Goal: Answer question/provide support: Share knowledge or assist other users

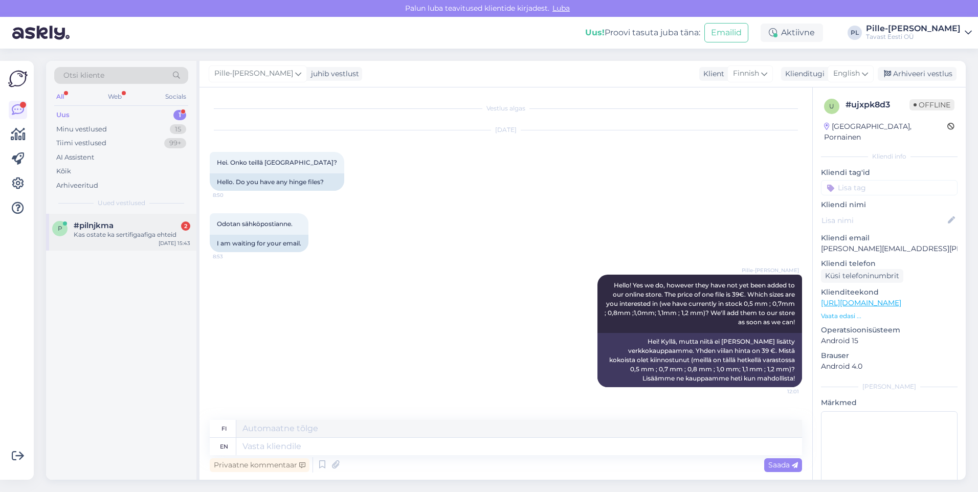
click at [132, 228] on div "#pilnjkma 2" at bounding box center [132, 225] width 117 height 9
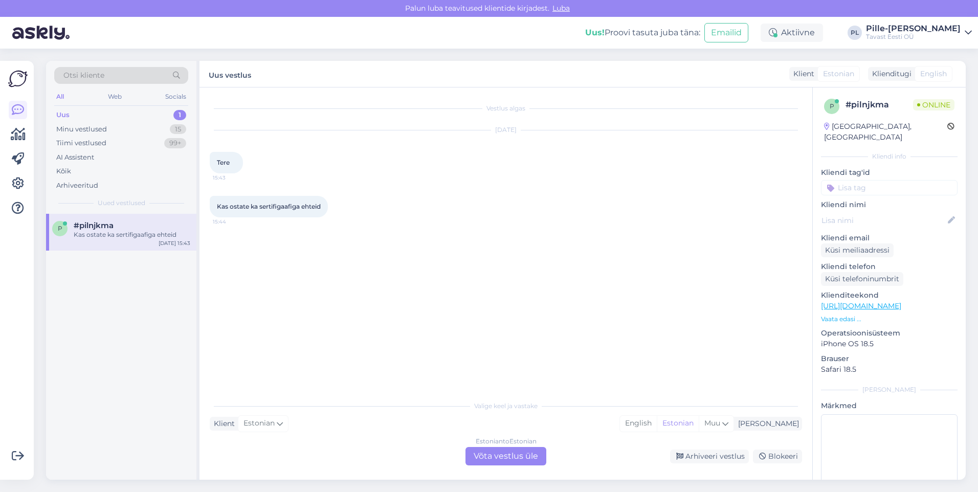
click at [490, 464] on div "Estonian to Estonian Võta vestlus üle" at bounding box center [506, 456] width 81 height 18
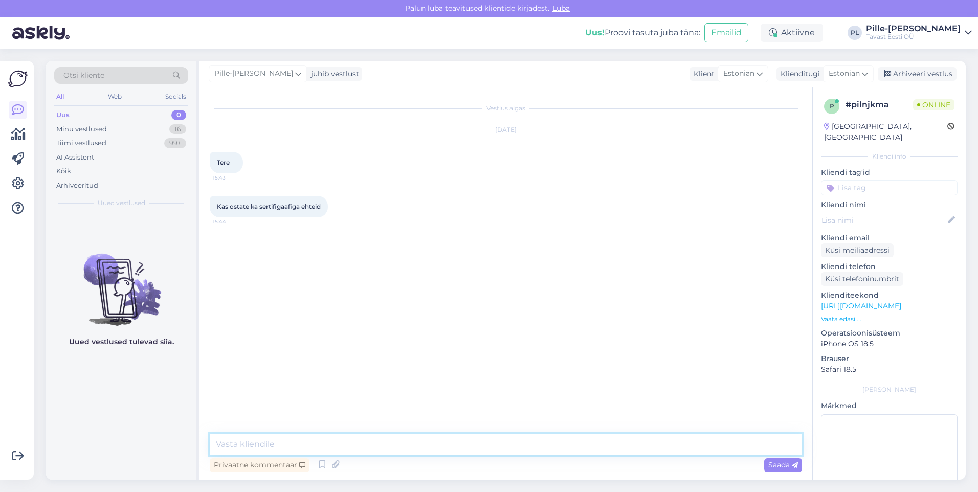
click at [482, 445] on textarea at bounding box center [506, 444] width 593 height 21
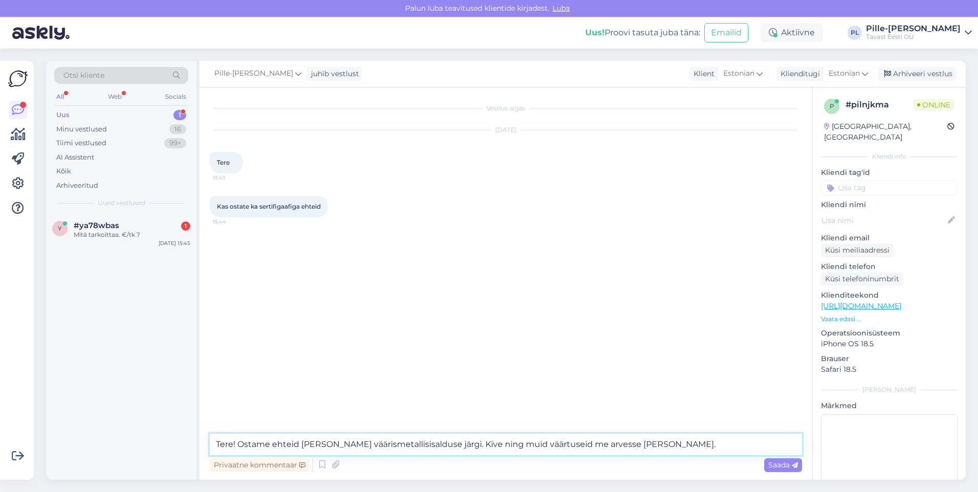
click at [472, 448] on textarea "Tere! Ostame ehteid [PERSON_NAME] väärismetallisisalduse järgi. Kive ning muid …" at bounding box center [506, 444] width 593 height 21
click at [496, 446] on textarea "Tere! Ostame ehteid [PERSON_NAME] väärismetallisisalduse järgi. Kive ning muid …" at bounding box center [506, 444] width 593 height 21
click at [396, 441] on textarea "Tere! Ostame ehteid [PERSON_NAME] väärismetallisisalduse järgi. Kive ning muid …" at bounding box center [506, 444] width 593 height 21
click at [241, 446] on textarea "Tere! Ostame ehteid [PERSON_NAME] väärismetallisisalduse järgi. Kive ning muid …" at bounding box center [506, 444] width 593 height 21
click at [272, 443] on textarea "Tere! Ostame ehteid [PERSON_NAME] väärismetallisisalduse järgi. Kive ning muid …" at bounding box center [506, 444] width 593 height 21
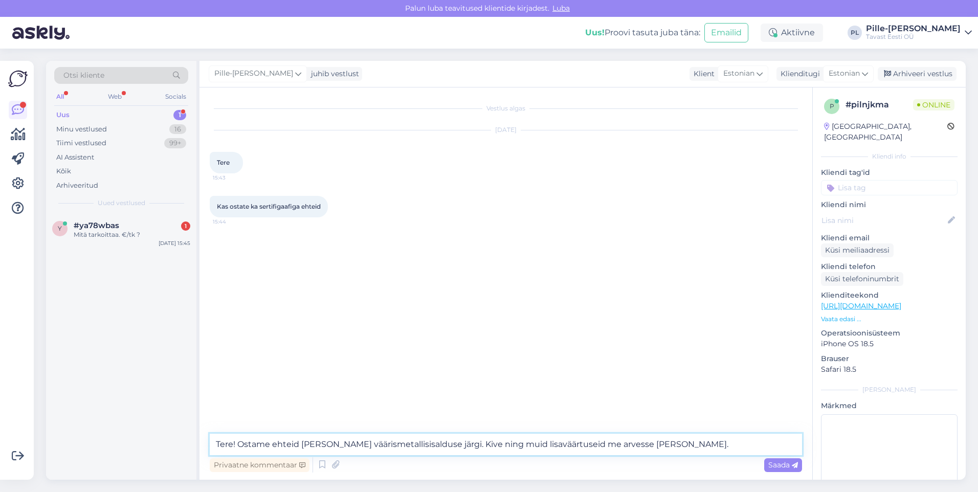
click at [292, 442] on textarea "Tere! Ostame ehteid [PERSON_NAME] väärismetallisisalduse järgi. Kive ning muid …" at bounding box center [506, 444] width 593 height 21
click at [299, 447] on textarea "Tere! Ostame ehteid [PERSON_NAME] väärismetallisisalduse järgi. Kive ning muid …" at bounding box center [506, 444] width 593 height 21
click at [243, 445] on textarea "Tere! Ostame ehteid [PERSON_NAME] väärismetallisisalduse järgi. Kive ning muid …" at bounding box center [506, 444] width 593 height 21
click at [558, 442] on textarea "Tere! Jah, kuid ostame ehteid [PERSON_NAME] väärismetallisisalduse järgi. Kive …" at bounding box center [506, 444] width 593 height 21
click at [637, 439] on textarea "Tere! Jah, kuid ostame ehteid [PERSON_NAME] väärismetallisisalduse järgi. Kive …" at bounding box center [506, 444] width 593 height 21
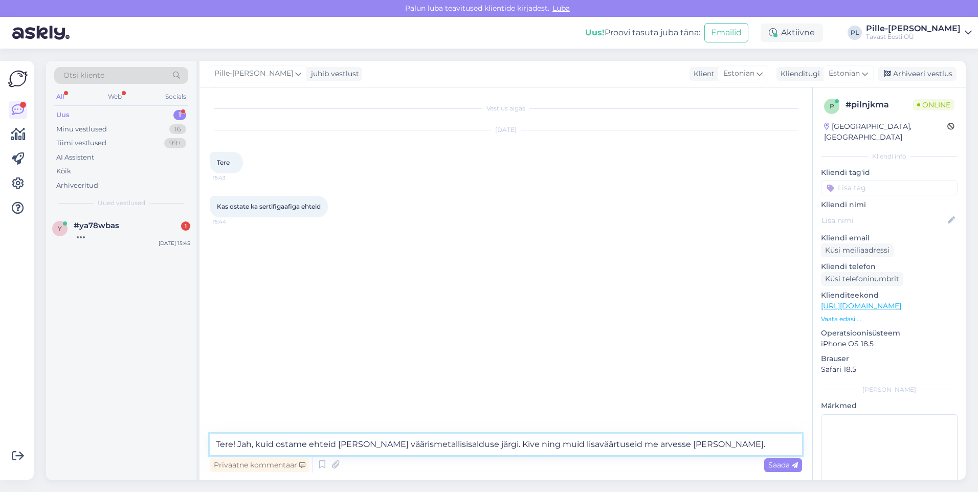
click at [687, 447] on textarea "Tere! Jah, kuid ostame ehteid [PERSON_NAME] väärismetallisisalduse järgi. Kive …" at bounding box center [506, 444] width 593 height 21
click at [605, 443] on textarea "Tere! Jah, kuid ostame ehteid [PERSON_NAME] väärismetallisisalduse järgi. Kive …" at bounding box center [506, 444] width 593 height 21
type textarea "Tere! Jah, kuid ostame ehteid [PERSON_NAME] väärismetallisisalduse järgi. Kive …"
click at [787, 467] on span "Saada" at bounding box center [784, 465] width 30 height 9
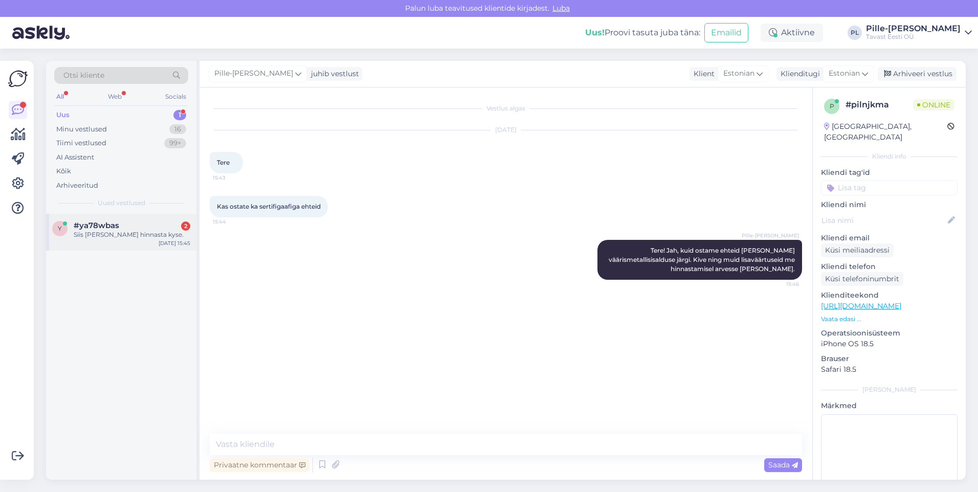
click at [132, 239] on div "Siis [PERSON_NAME] hinnasta kyse." at bounding box center [132, 234] width 117 height 9
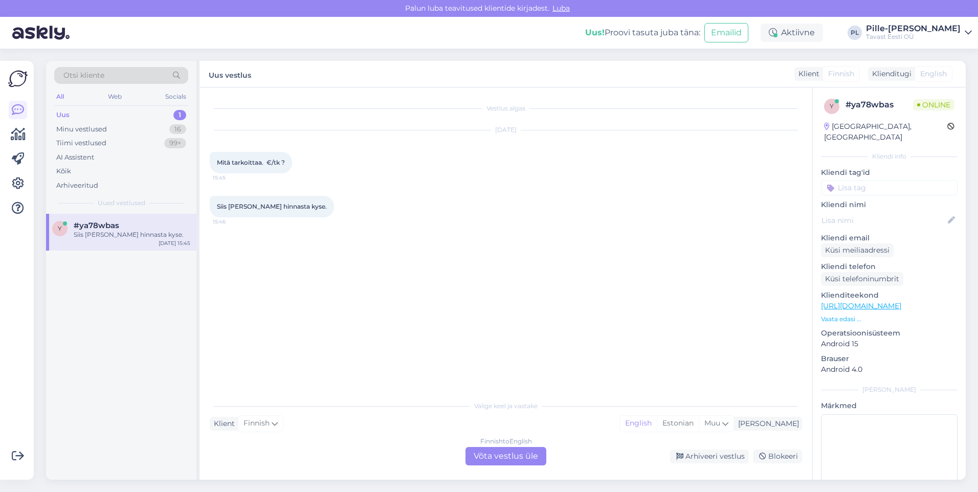
click at [516, 451] on div "Finnish to English Võta vestlus üle" at bounding box center [506, 456] width 81 height 18
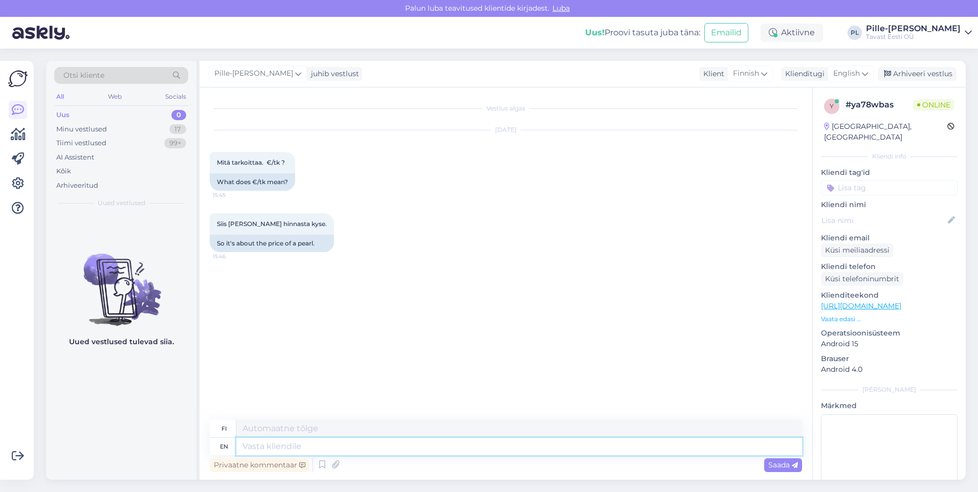
click at [438, 452] on textarea at bounding box center [519, 446] width 566 height 17
type textarea "It's"
type textarea "Sen"
type textarea "It's price"
type textarea "Sen hinta"
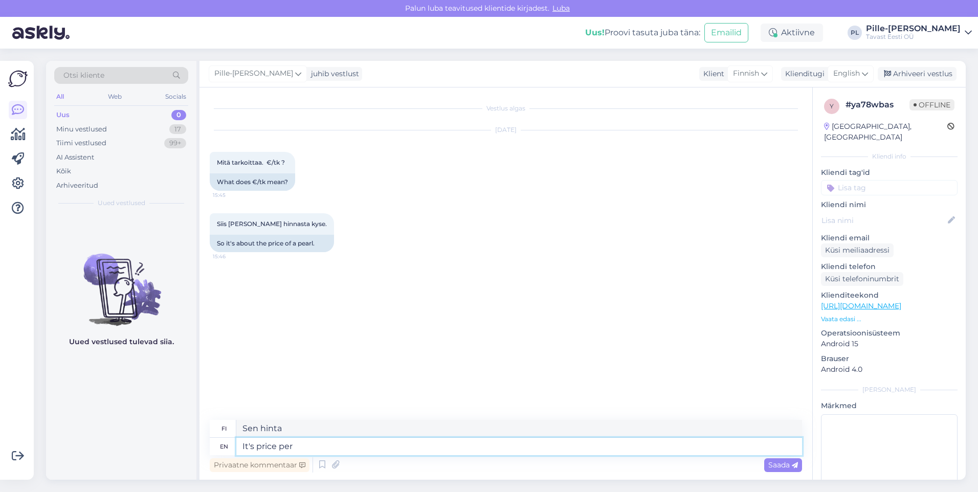
type textarea "It's price per"
type textarea "Sen hinta per"
type textarea "It's price per piece"
type textarea "Se on kappalehinta"
click at [291, 449] on textarea "It's price per piece" at bounding box center [519, 446] width 566 height 17
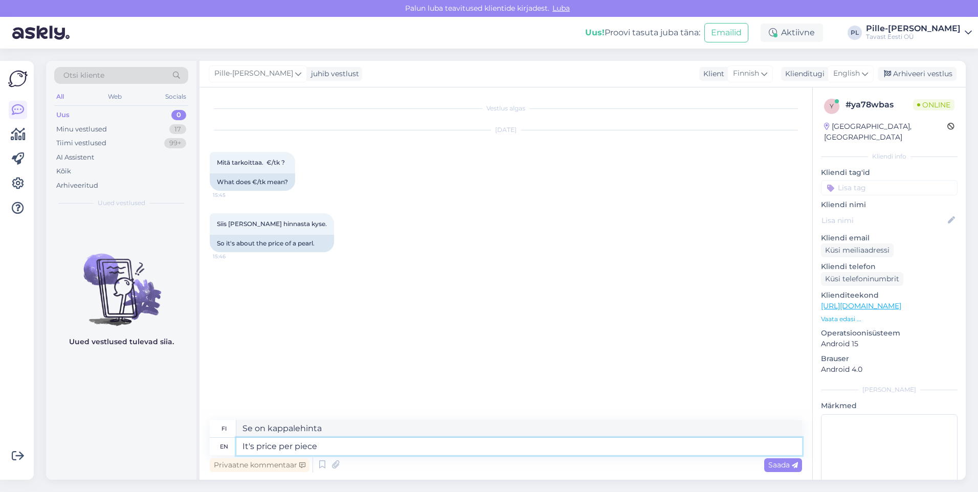
click at [297, 446] on textarea "It's price per piece" at bounding box center [519, 446] width 566 height 17
type textarea "It's price per one piece"
type textarea "Se on hinta per kappale"
click at [362, 446] on textarea "It's price per one piece" at bounding box center [519, 446] width 566 height 17
type textarea "It's price per one piece,"
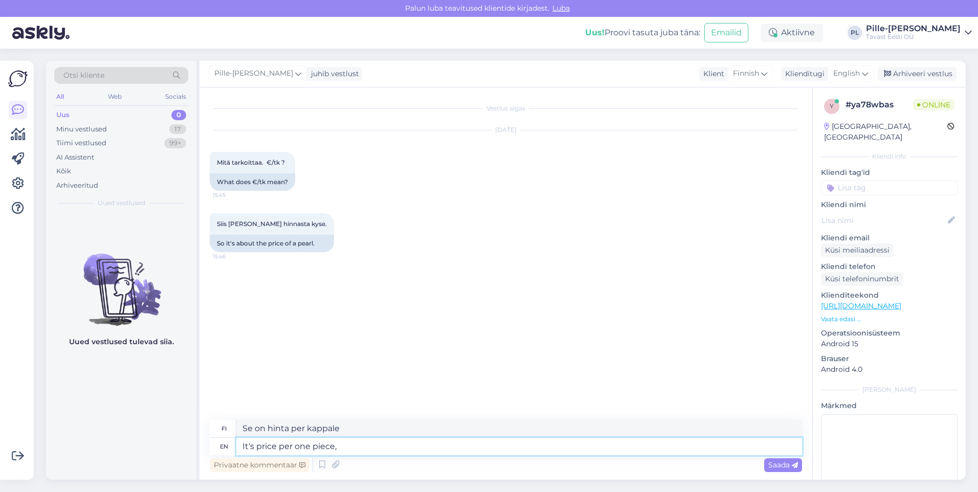
type textarea "Se on kappalehinta,"
type textarea "It's price per one piece."
type textarea "Se on hinta per kappale."
click at [244, 448] on textarea "It's price per one piece." at bounding box center [519, 446] width 566 height 17
type textarea "There seems to be a translation error, we'll fix itt's price per one piece."
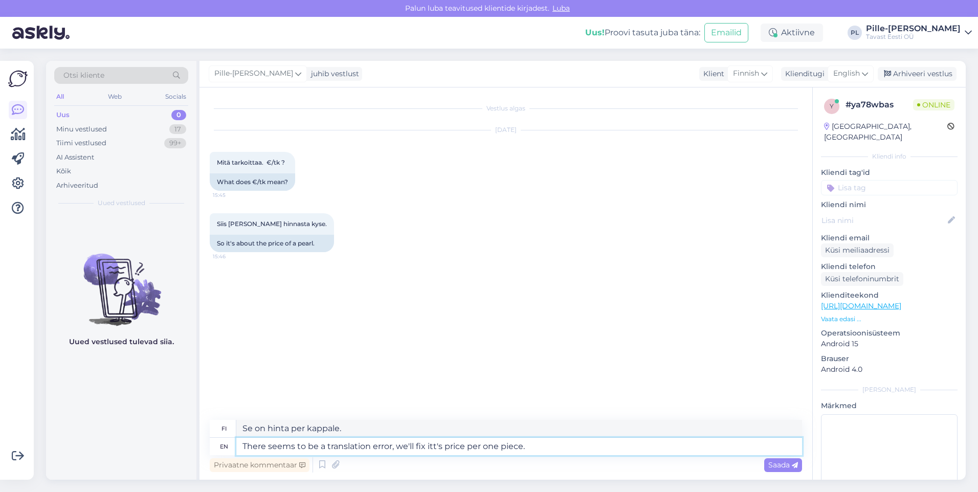
type textarea "Näyttää olevan käännösvirhe, korjaamme kappalehinnan."
type textarea "There seems to be a translation error, we'll fix it. But it means t's price per…"
type textarea "Näyttää olevan käännösvirhe, korjaamme sen. Mutta se tarkoittaa kappalehintaa."
drag, startPoint x: 502, startPoint y: 444, endPoint x: 491, endPoint y: 450, distance: 12.1
click at [491, 450] on textarea "There seems to be a translation error, we'll fix it. But it means t's price per…" at bounding box center [519, 446] width 566 height 17
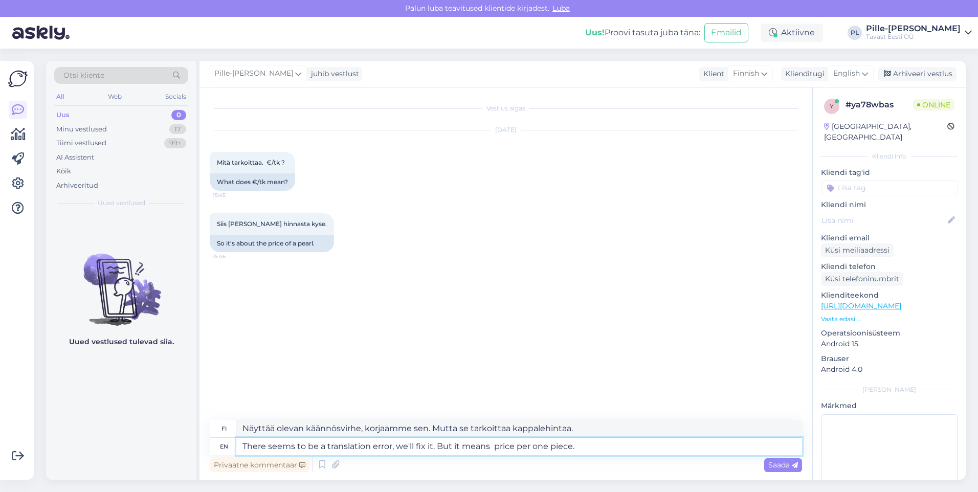
type textarea "There seems to be a translation error, we'll fix it. But it means price per one…"
type textarea "Näyttää olevan käännösvirhe, korjaamme sen. Mutta hinta on per kappale."
click at [571, 450] on textarea "There seems to be a translation error, we'll fix it. But it means price per one…" at bounding box center [519, 446] width 566 height 17
type textarea "There seems to be a translation error, we'll fix it. But it means price per one…"
click at [602, 449] on textarea "There seems to be a translation error, we'll fix it. But it means price per one…" at bounding box center [519, 446] width 566 height 17
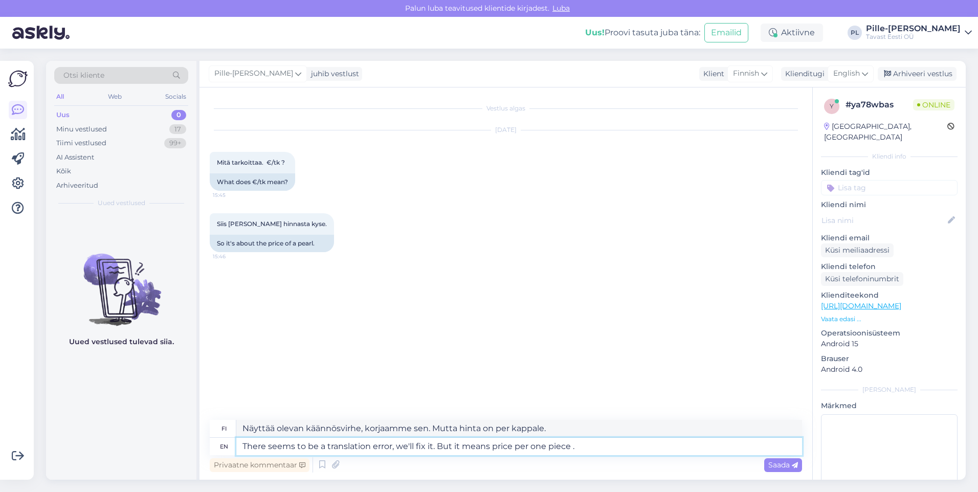
type textarea "Näyttää olevan käännösvirhe, korjaamme sen. Mutta se tarkoittaa kappalehintaa."
click at [571, 448] on textarea "There seems to be a translation error, we'll fix it. But it means price per one…" at bounding box center [519, 446] width 566 height 17
click at [574, 446] on textarea "There seems to be a translation error, we'll fix it. But it means price per one…" at bounding box center [519, 446] width 566 height 17
click at [575, 450] on textarea "There seems to be a translation error, we'll fix it. But it means price per one…" at bounding box center [519, 446] width 566 height 17
type textarea "There seems to be a translation error, we'll fix it. But it means price per one…"
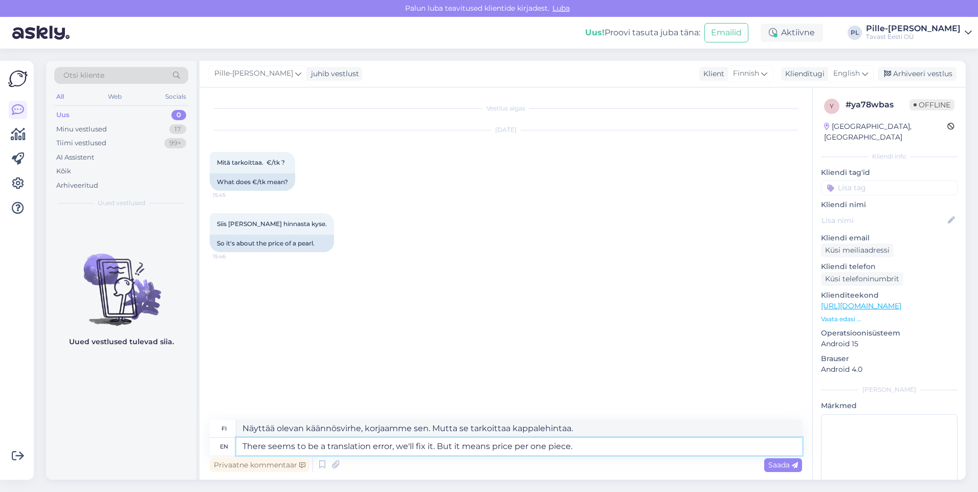
type textarea "Näyttää olevan käännösvirhe, korjaamme sen. Mutta hinta on per kappale."
click at [434, 445] on textarea "There seems to be a translation error, we'll fix it. But it means price per one…" at bounding box center [519, 446] width 566 height 17
type textarea "There seems to be a translation error, we'll fix it as soon as we can. But it m…"
type textarea "Näyttää olevan käännösvirhe, korjaamme sen mahdollisimman pian. Mutta hinta on …"
click at [658, 443] on textarea "There seems to be a translation error, we'll fix it as soon as we can. But it m…" at bounding box center [519, 446] width 566 height 17
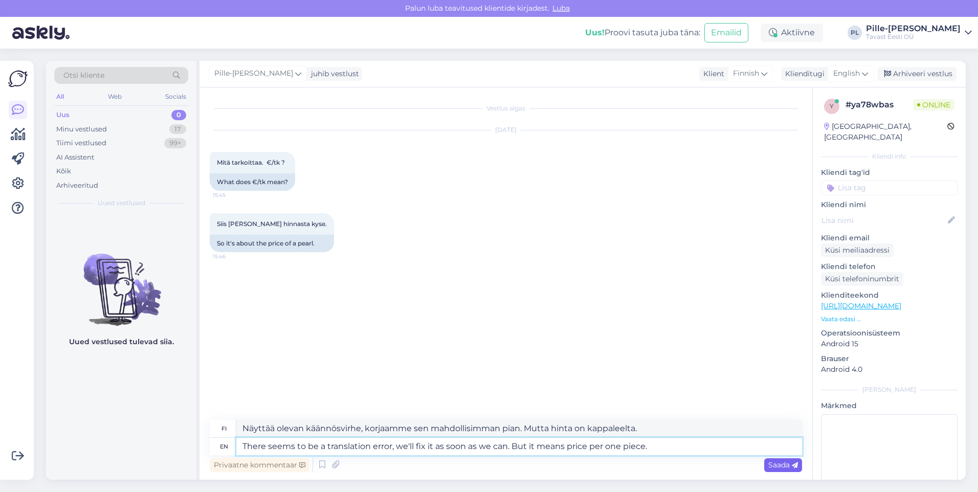
type textarea "There seems to be a translation error, we'll fix it as soon as we can. But it m…"
click at [779, 467] on span "Saada" at bounding box center [784, 465] width 30 height 9
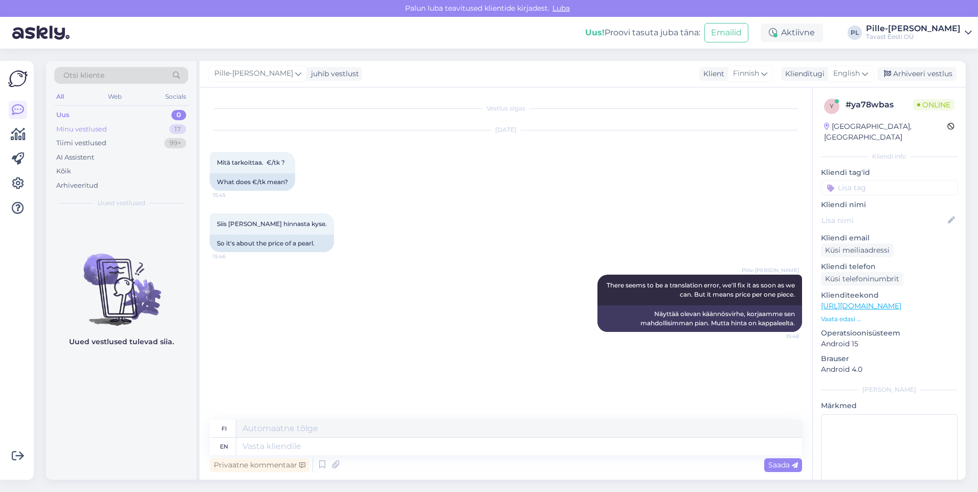
click at [156, 131] on div "Minu vestlused 17" at bounding box center [121, 129] width 134 height 14
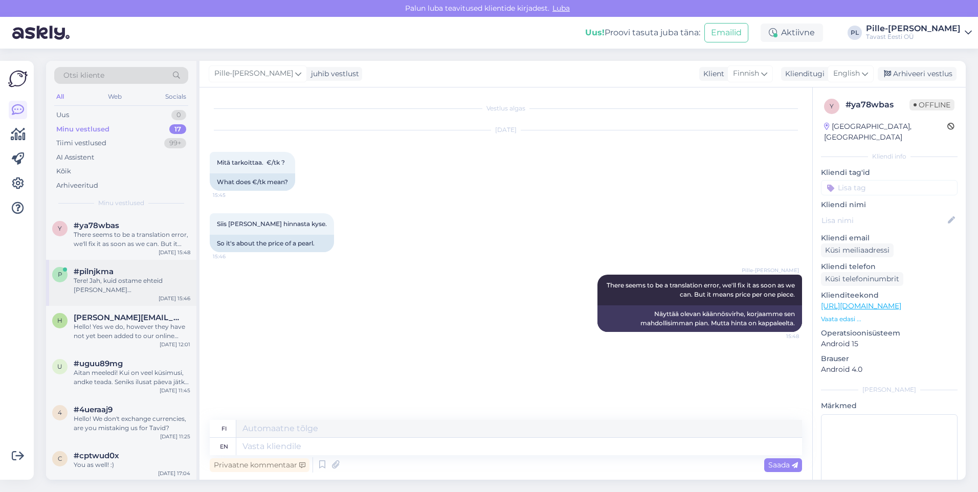
click at [147, 287] on div "Tere! Jah, kuid ostame ehteid [PERSON_NAME] väärismetallisisalduse järgi. Kive …" at bounding box center [132, 285] width 117 height 18
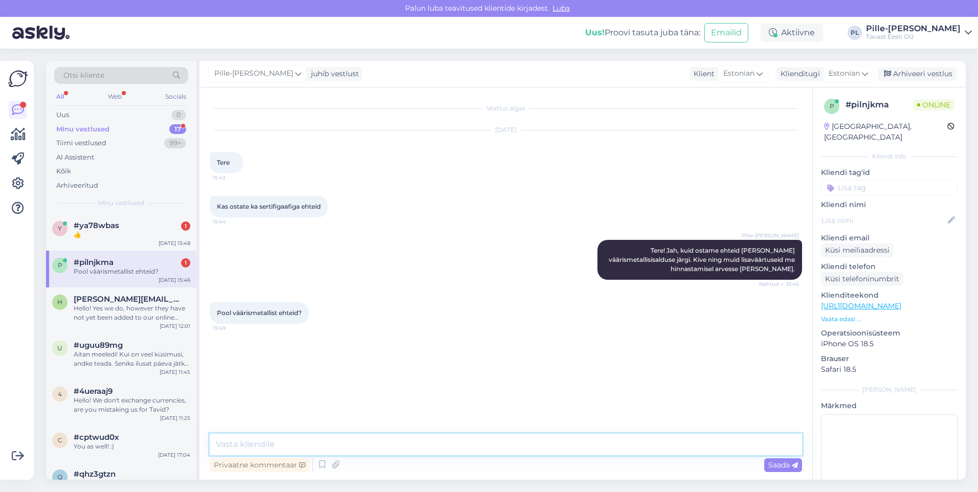
click at [369, 445] on textarea at bounding box center [506, 444] width 593 height 21
click at [380, 448] on textarea "Ostame [PERSON_NAME] hõbedast, kullast, plaatinast ning palladiumit" at bounding box center [506, 444] width 593 height 21
drag, startPoint x: 338, startPoint y: 445, endPoint x: 326, endPoint y: 450, distance: 13.3
click at [326, 450] on textarea "Ostame [PERSON_NAME] hõbedast, kullast, plaatinat ning palladiumit" at bounding box center [506, 444] width 593 height 21
drag, startPoint x: 309, startPoint y: 443, endPoint x: 297, endPoint y: 446, distance: 11.8
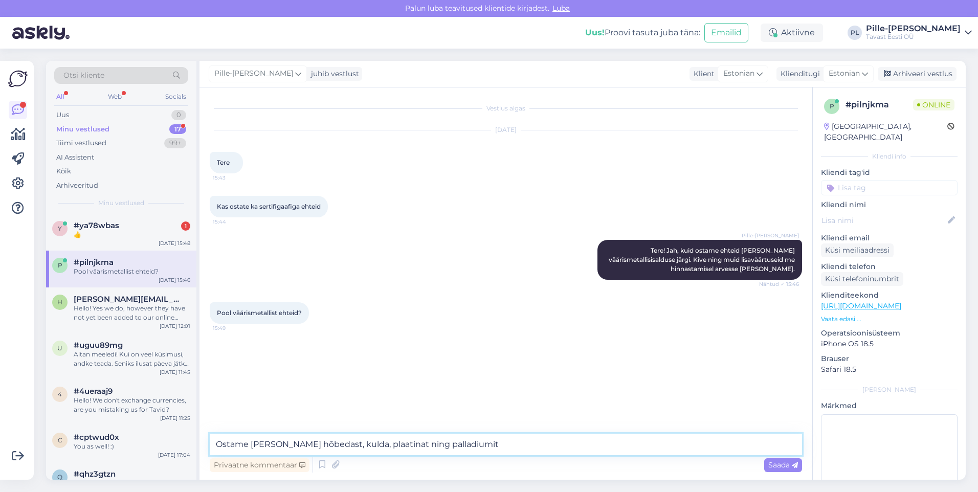
click at [297, 446] on textarea "Ostame [PERSON_NAME] hõbedast, kulda, plaatinat ning palladiumit" at bounding box center [506, 444] width 593 height 21
click at [431, 445] on textarea "Ostame [PERSON_NAME] hõbedat, kulda, plaatinat ning palladiumit" at bounding box center [506, 444] width 593 height 21
click at [452, 446] on textarea "Ostame [PERSON_NAME] hõbedat, kulda, plaatinat ning palladiumit" at bounding box center [506, 444] width 593 height 21
click at [449, 444] on textarea "Ostame [PERSON_NAME] hõbedat, kulda, plaatinat ning palladiumit." at bounding box center [506, 444] width 593 height 21
click at [456, 448] on textarea "Ostame [PERSON_NAME] hõbedat, kulda, plaatinat ning palladiumit." at bounding box center [506, 444] width 593 height 21
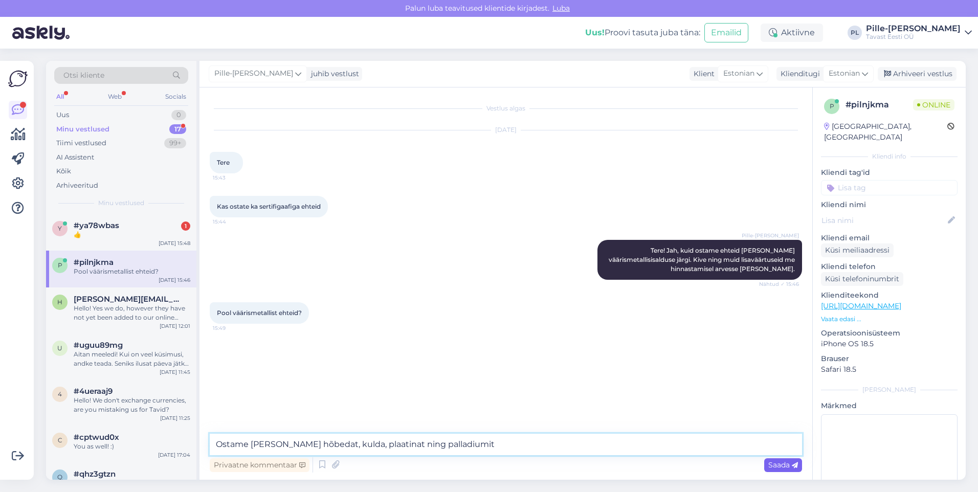
type textarea "Ostame [PERSON_NAME] hõbedat, kulda, plaatinat ning palladiumit"
click at [782, 464] on span "Saada" at bounding box center [784, 465] width 30 height 9
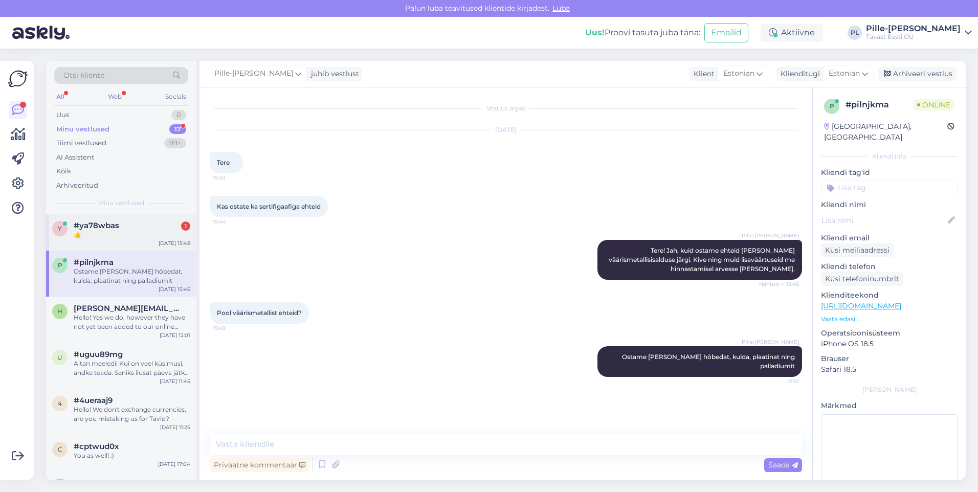
click at [70, 235] on div "y #ya78wbas 1 👍" at bounding box center [121, 230] width 138 height 18
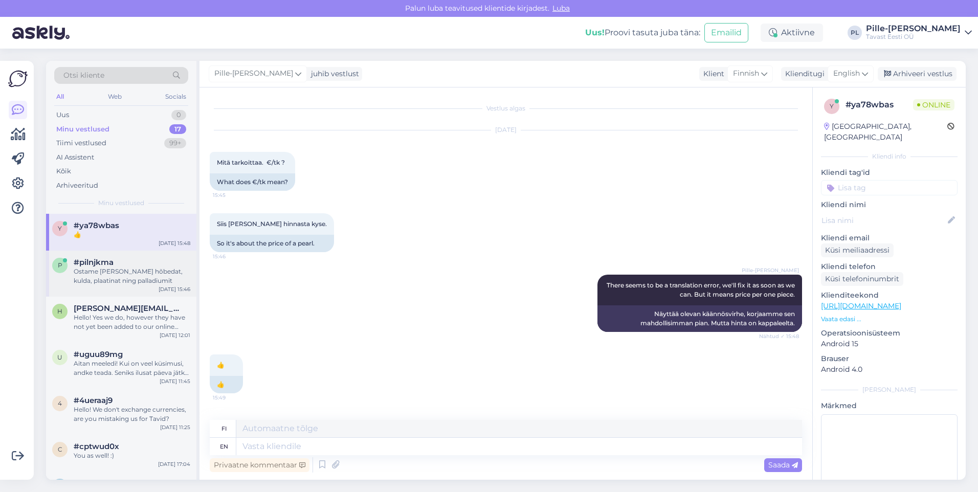
click at [158, 285] on div "Ostame [PERSON_NAME] hõbedat, kulda, plaatinat ning palladiumit" at bounding box center [132, 276] width 117 height 18
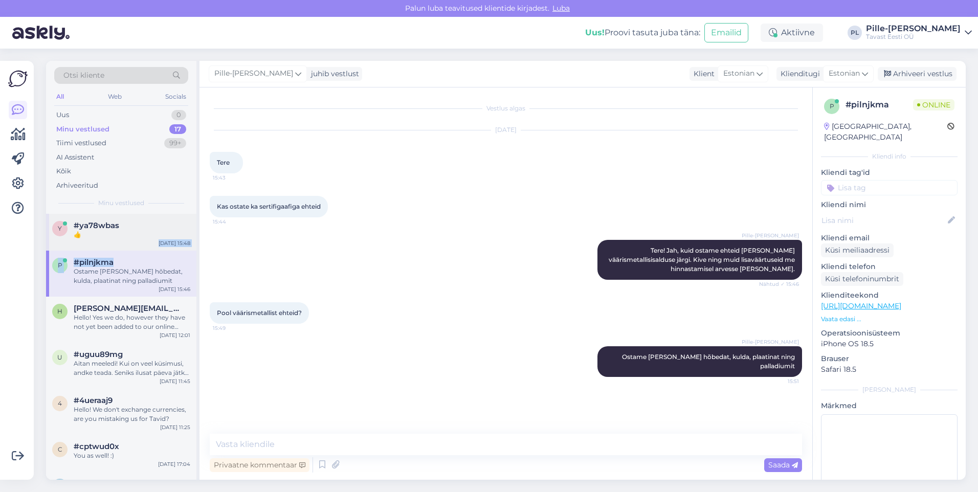
drag, startPoint x: 149, startPoint y: 250, endPoint x: 129, endPoint y: 237, distance: 24.4
click at [129, 237] on div "👍" at bounding box center [132, 234] width 117 height 9
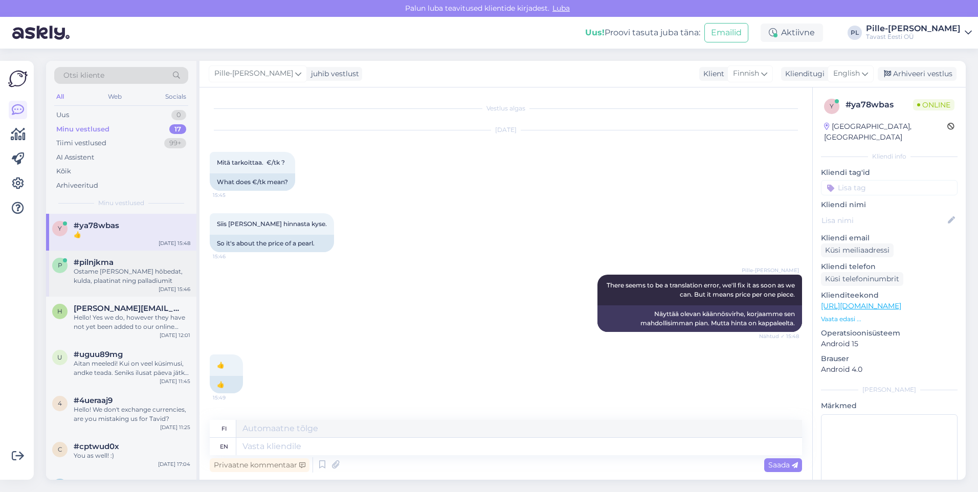
click at [148, 282] on div "Ostame [PERSON_NAME] hõbedat, kulda, plaatinat ning palladiumit" at bounding box center [132, 276] width 117 height 18
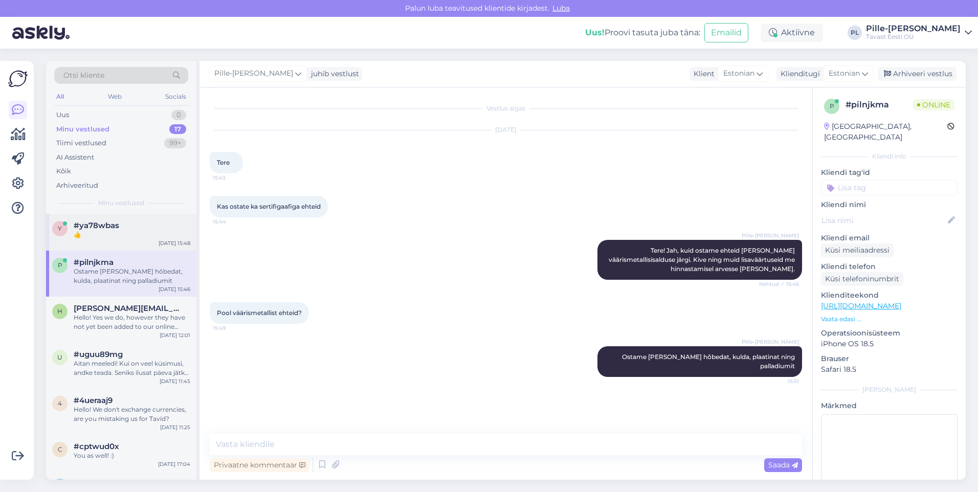
click at [123, 235] on div "👍" at bounding box center [132, 234] width 117 height 9
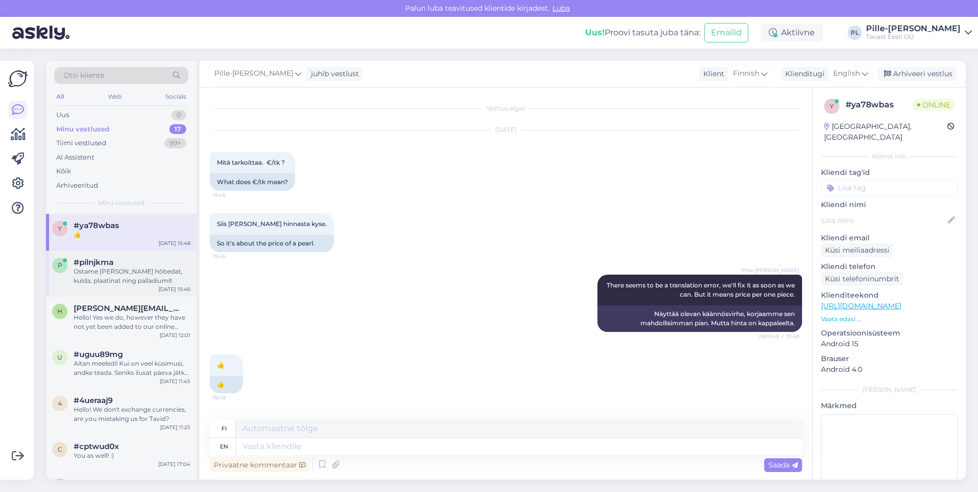
click at [127, 265] on div "#pilnjkma" at bounding box center [132, 262] width 117 height 9
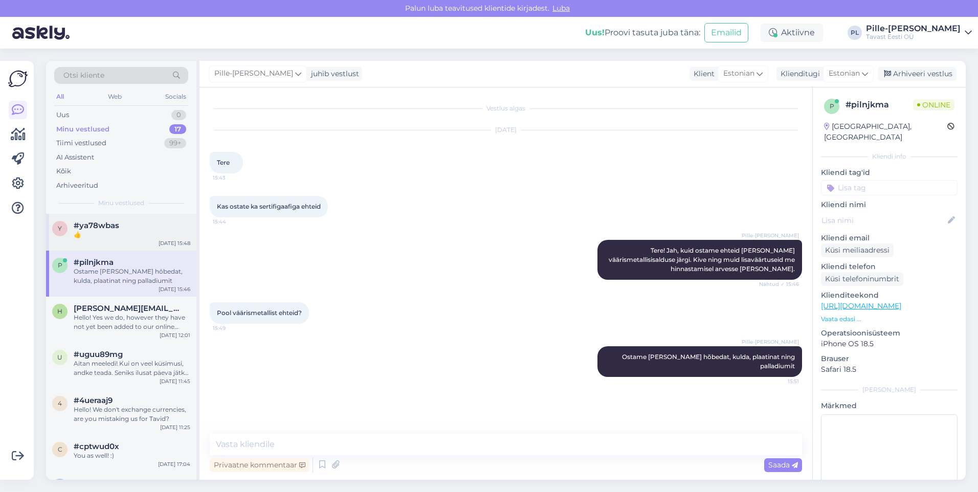
click at [136, 244] on div "y #ya78wbas 👍 [DATE] 15:48" at bounding box center [121, 232] width 150 height 37
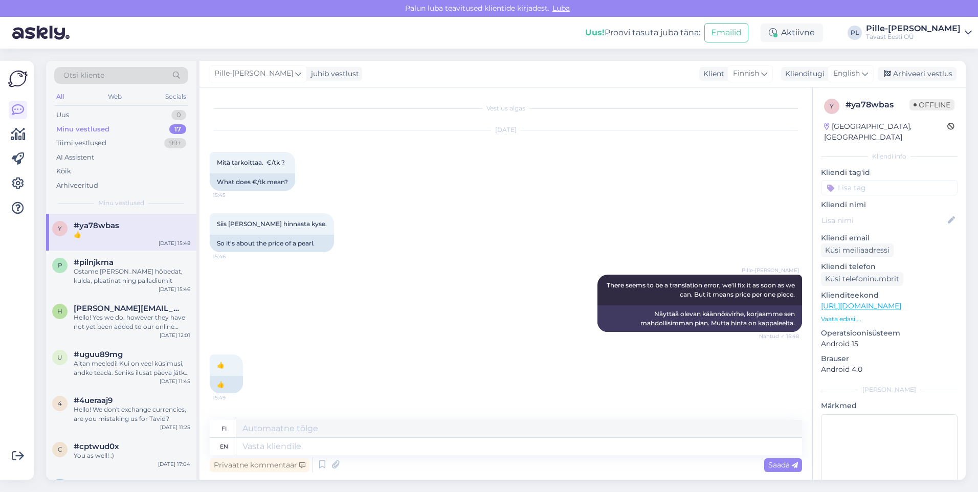
click at [902, 301] on link "[URL][DOMAIN_NAME]" at bounding box center [861, 305] width 80 height 9
click at [845, 315] on p "Vaata edasi ..." at bounding box center [889, 319] width 137 height 9
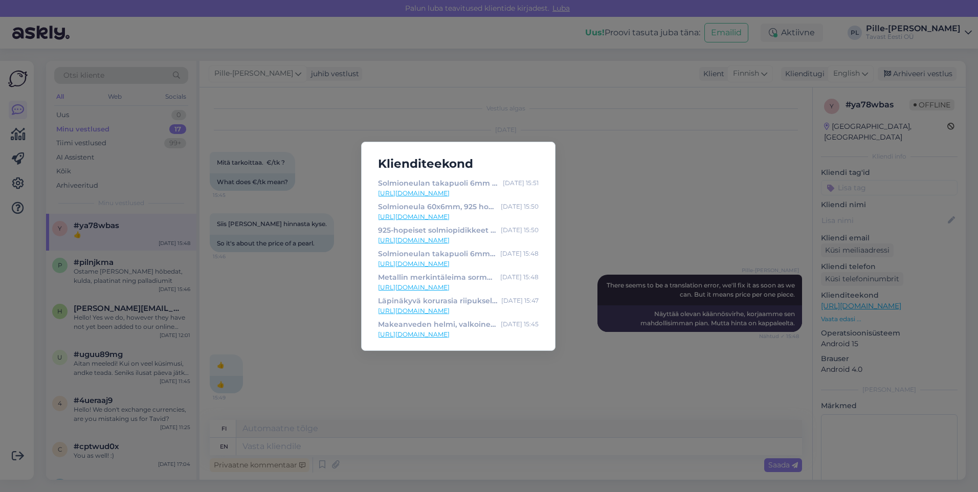
click at [464, 214] on link "[URL][DOMAIN_NAME]" at bounding box center [458, 216] width 161 height 9
click at [431, 242] on link "[URL][DOMAIN_NAME]" at bounding box center [458, 240] width 161 height 9
click at [435, 263] on link "[URL][DOMAIN_NAME]" at bounding box center [458, 263] width 161 height 9
click at [625, 170] on div "Klienditeekond Solmioneulan takapuoli 6mm - Tavast kultasepän työkalut [DATE] 1…" at bounding box center [489, 246] width 978 height 492
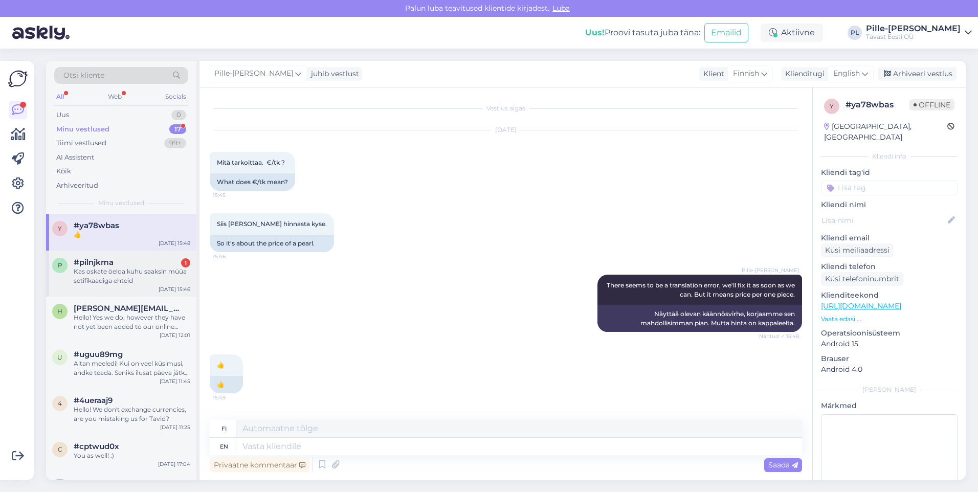
click at [124, 258] on div "#pilnjkma 1" at bounding box center [132, 262] width 117 height 9
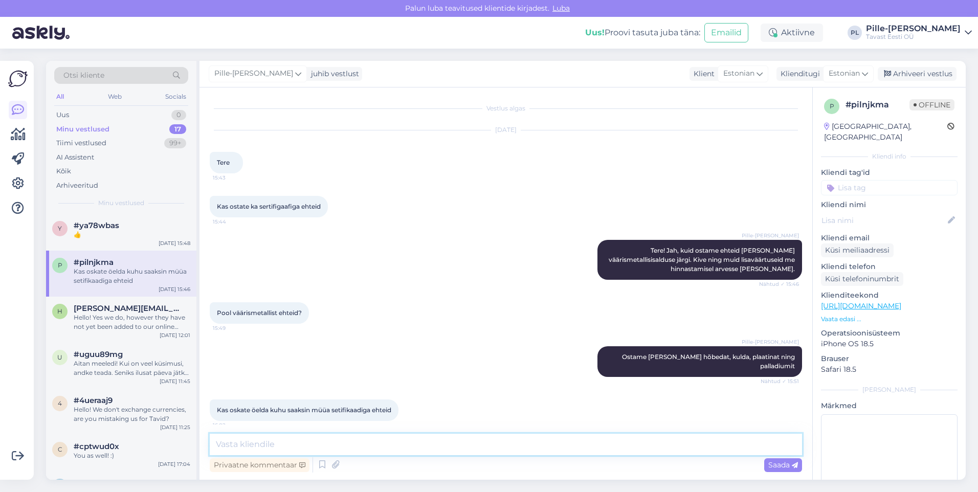
click at [440, 439] on textarea at bounding box center [506, 444] width 593 height 21
click at [244, 442] on textarea "Ei oska kohta soovitada." at bounding box center [506, 444] width 593 height 21
click at [470, 437] on textarea "Ei oska kahjuks kohta soovitada." at bounding box center [506, 444] width 593 height 21
type textarea "Ei oska kahjuks kohta soovitada."
click at [781, 465] on span "Saada" at bounding box center [784, 465] width 30 height 9
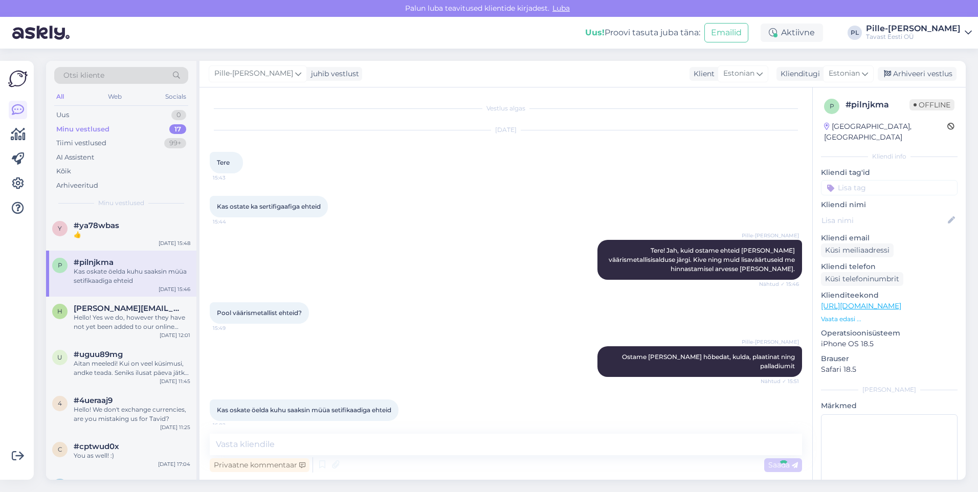
scroll to position [42, 0]
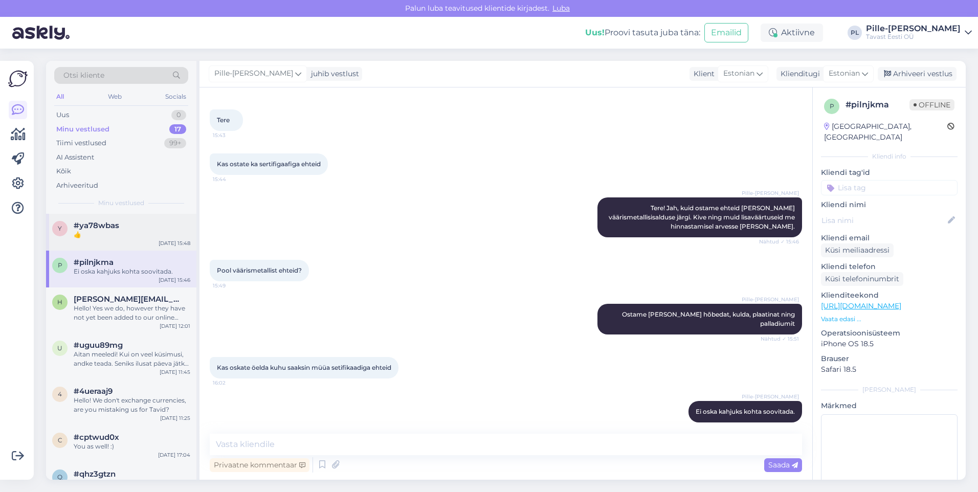
click at [125, 242] on div "y #ya78wbas 👍 [DATE] 15:48" at bounding box center [121, 232] width 150 height 37
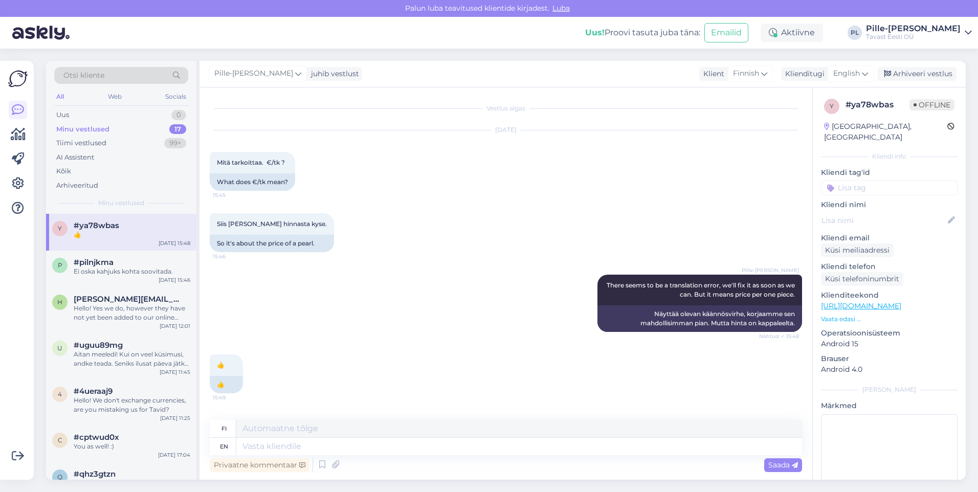
scroll to position [0, 0]
drag, startPoint x: 137, startPoint y: 274, endPoint x: 137, endPoint y: 265, distance: 8.7
click at [137, 274] on div "Ei oska kahjuks kohta soovitada." at bounding box center [132, 271] width 117 height 9
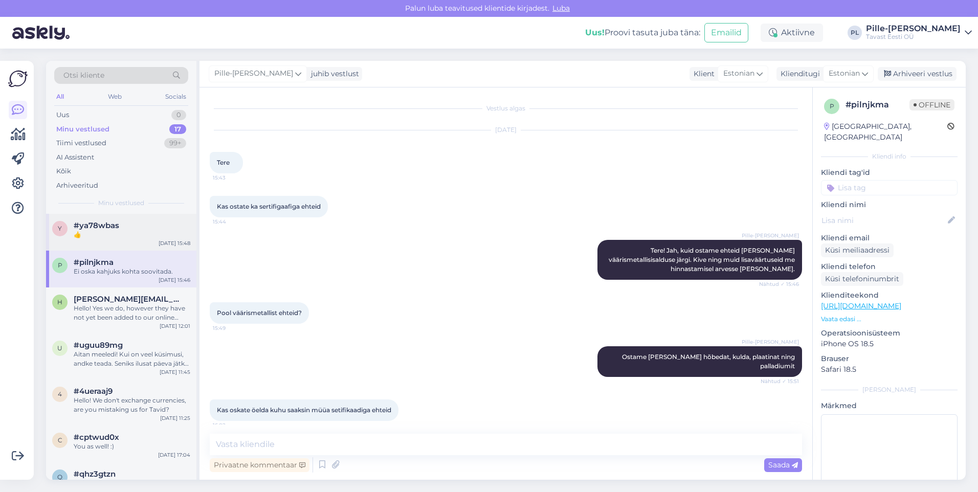
scroll to position [42, 0]
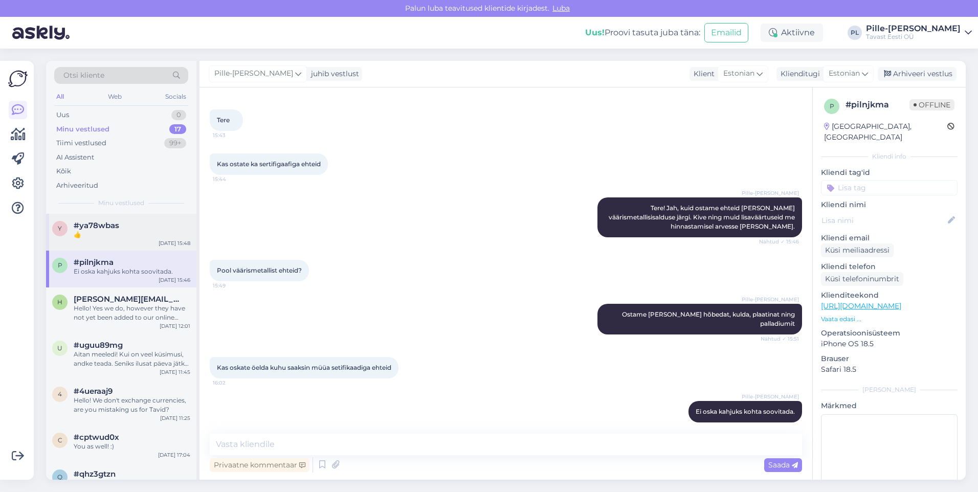
click at [133, 238] on div "👍" at bounding box center [132, 234] width 117 height 9
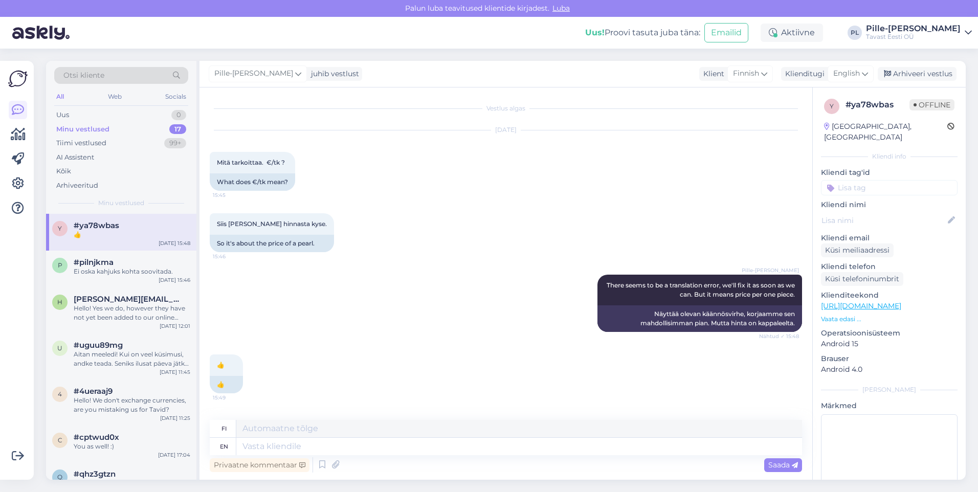
click at [157, 124] on div "Minu vestlused 17" at bounding box center [121, 129] width 134 height 14
click at [160, 119] on div "Uus 0" at bounding box center [121, 115] width 134 height 14
